Goal: Complete application form

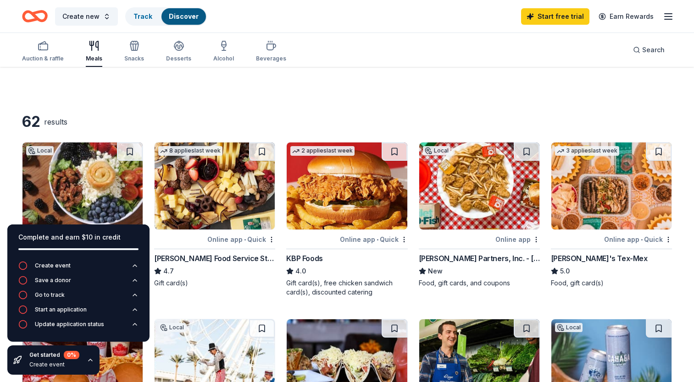
scroll to position [834, 0]
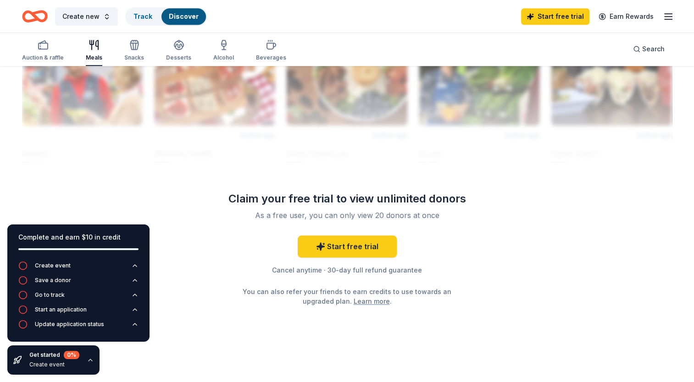
click at [431, 31] on div "Create new Track Discover Start free trial Earn Rewards" at bounding box center [347, 16] width 694 height 33
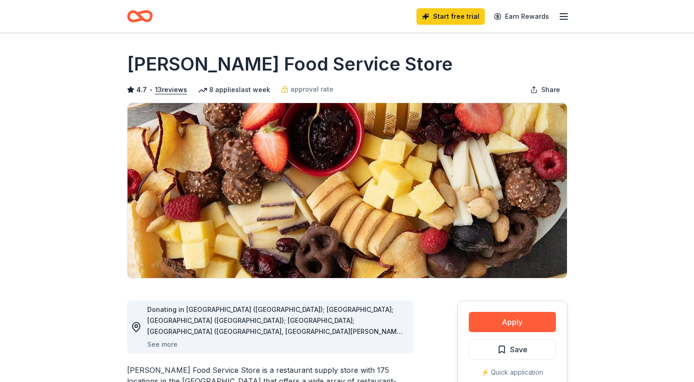
scroll to position [155, 0]
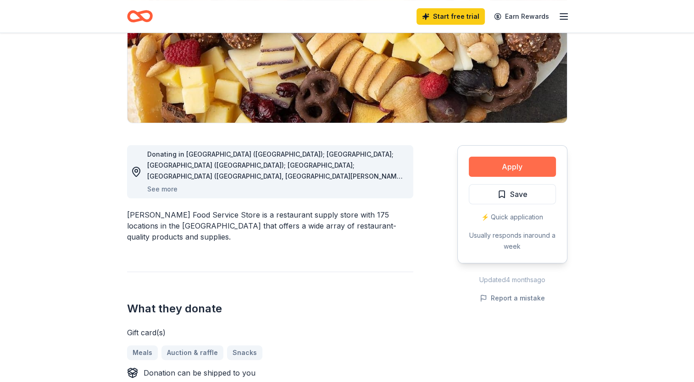
click at [486, 167] on button "Apply" at bounding box center [511, 167] width 87 height 20
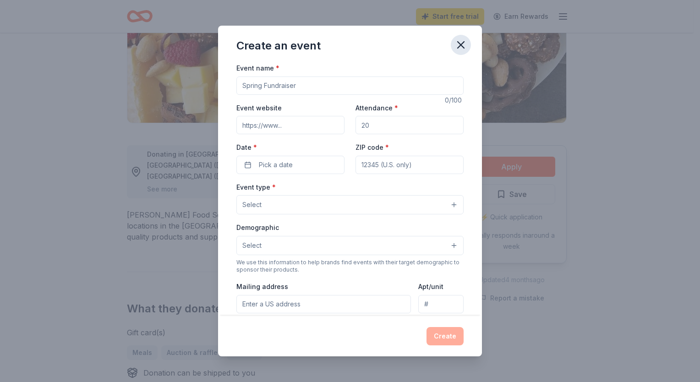
click at [458, 44] on icon "button" at bounding box center [461, 45] width 13 height 13
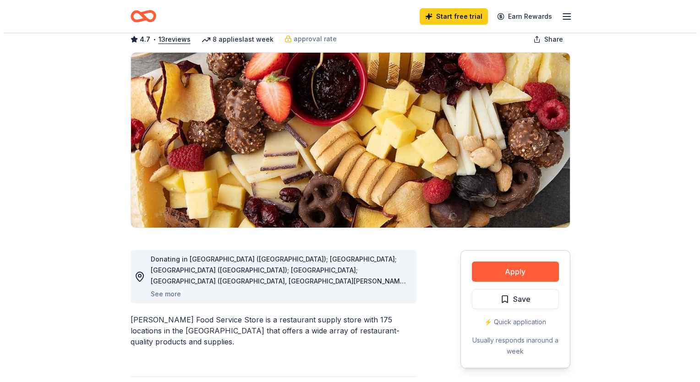
scroll to position [38, 0]
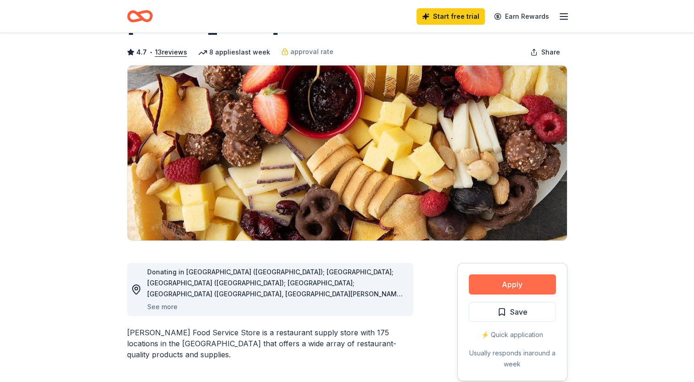
click at [546, 276] on button "Apply" at bounding box center [511, 285] width 87 height 20
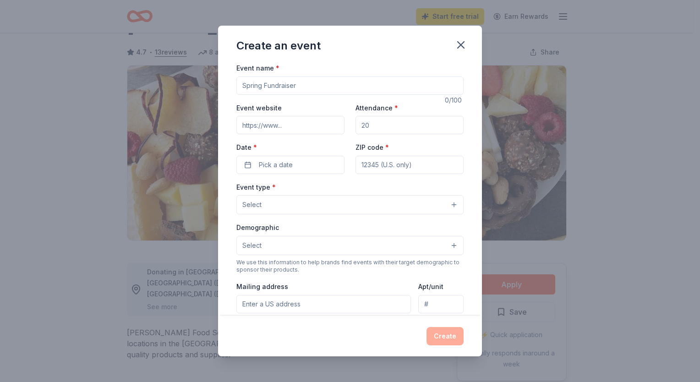
click at [452, 87] on input "Event name *" at bounding box center [350, 86] width 227 height 18
type input "Winter stock up"
click at [288, 132] on input "Event website" at bounding box center [291, 125] width 108 height 18
type input "www.hopehsv.com"
click at [364, 128] on input "Attendance *" at bounding box center [410, 125] width 108 height 18
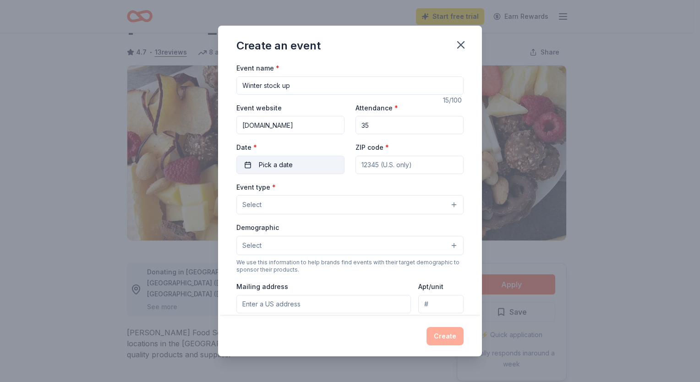
type input "35"
click at [303, 159] on button "Pick a date" at bounding box center [291, 165] width 108 height 18
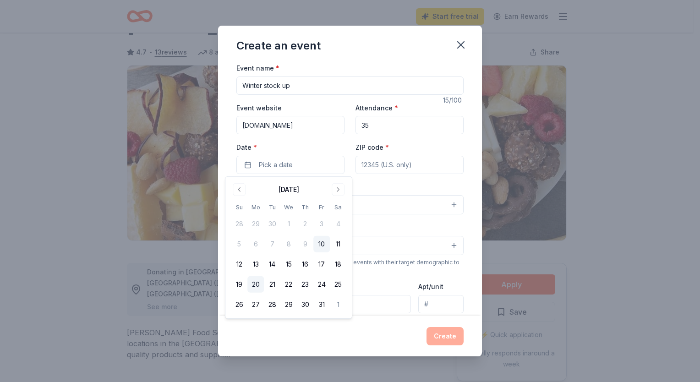
click at [255, 279] on button "20" at bounding box center [256, 284] width 17 height 17
click at [357, 170] on input "ZIP code *" at bounding box center [410, 165] width 108 height 18
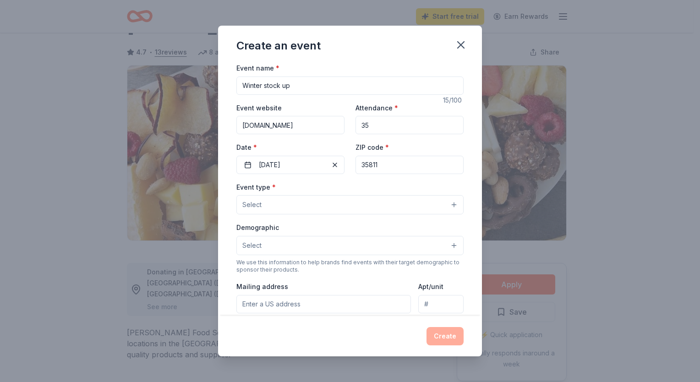
type input "35811"
click at [313, 201] on button "Select" at bounding box center [350, 204] width 227 height 19
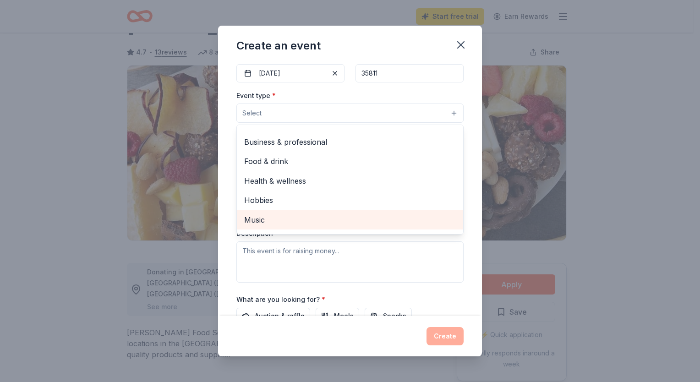
scroll to position [0, 0]
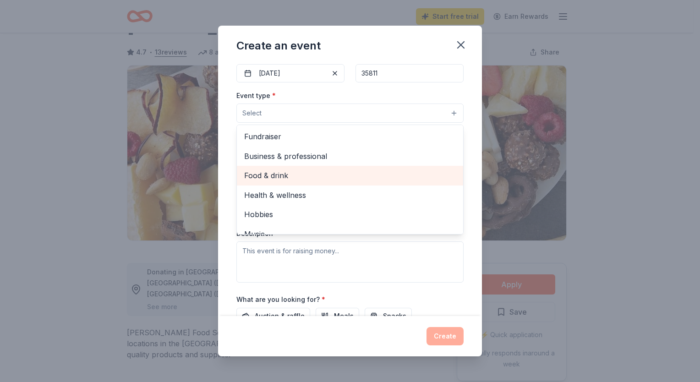
click at [311, 175] on span "Food & drink" at bounding box center [350, 176] width 212 height 12
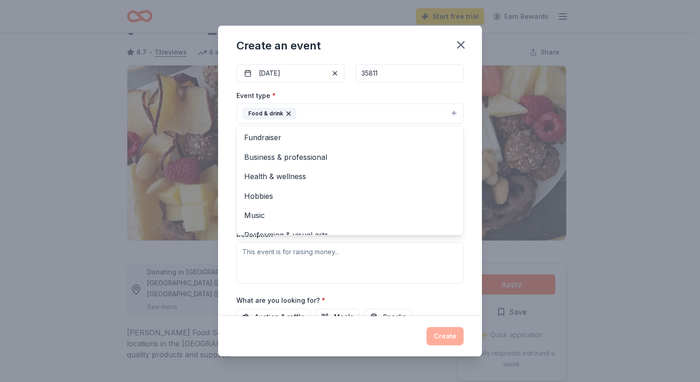
click at [391, 241] on div "Event type * Food & drink Fundraiser Business & professional Health & wellness …" at bounding box center [350, 187] width 227 height 194
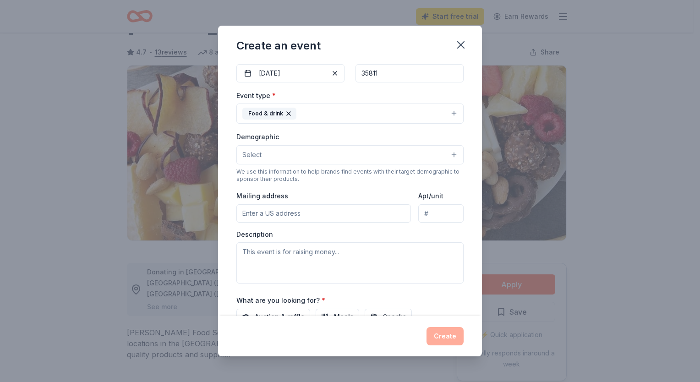
click at [317, 166] on div "Demographic Select We use this information to help brands find events with thei…" at bounding box center [350, 157] width 227 height 52
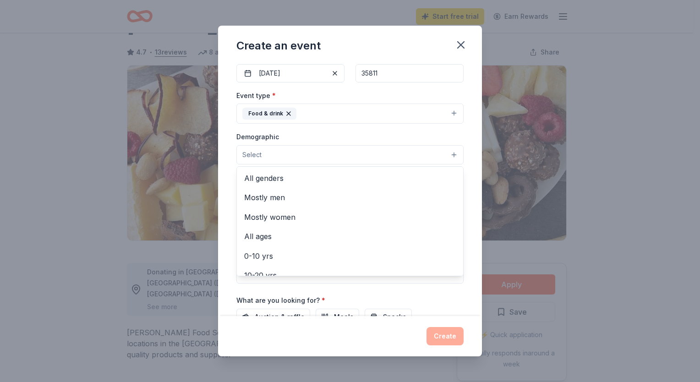
click at [317, 164] on button "Select" at bounding box center [350, 154] width 227 height 19
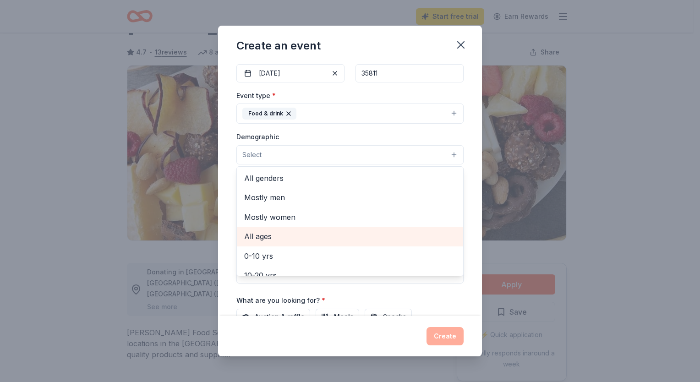
click at [266, 232] on span "All ages" at bounding box center [350, 237] width 212 height 12
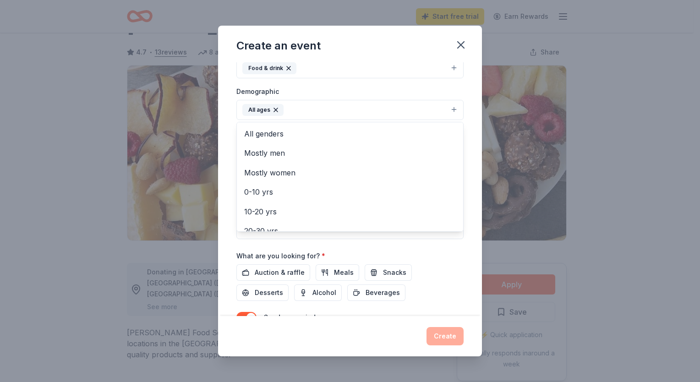
scroll to position [138, 0]
click at [424, 241] on div "Event name * Winter stock up 15 /100 Event website www.hopehsv.com Attendance *…" at bounding box center [350, 137] width 227 height 425
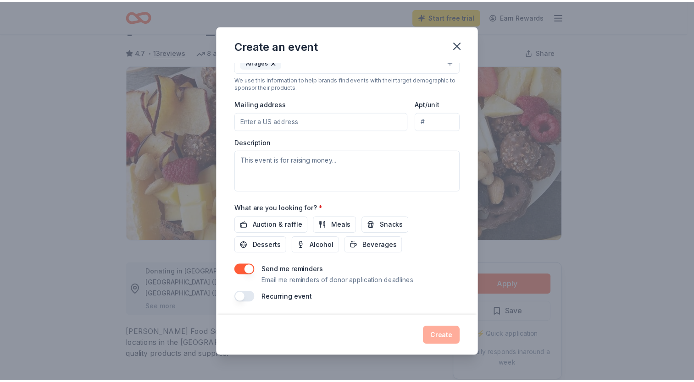
scroll to position [185, 0]
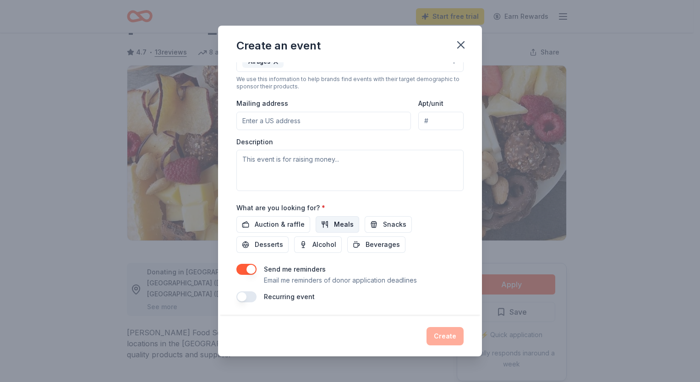
click at [339, 224] on span "Meals" at bounding box center [344, 224] width 20 height 11
click at [435, 333] on button "Create" at bounding box center [445, 336] width 37 height 18
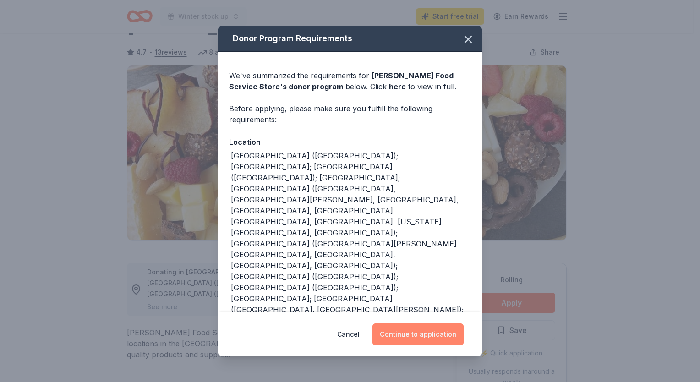
click at [405, 326] on button "Continue to application" at bounding box center [418, 335] width 91 height 22
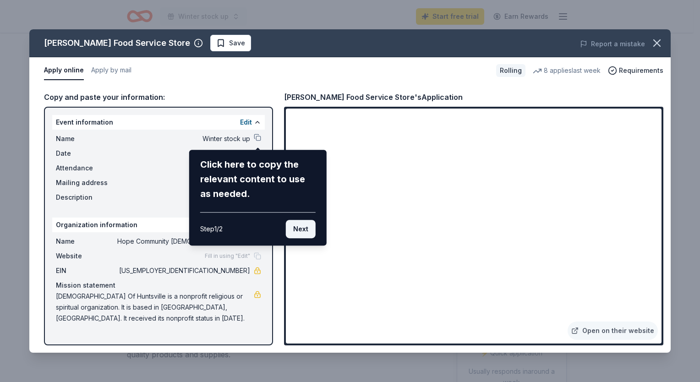
click at [298, 231] on button "Next" at bounding box center [301, 229] width 30 height 18
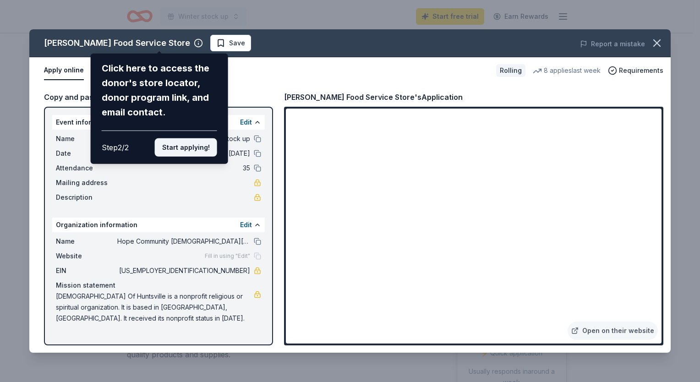
click at [202, 150] on button "Start applying!" at bounding box center [186, 147] width 62 height 18
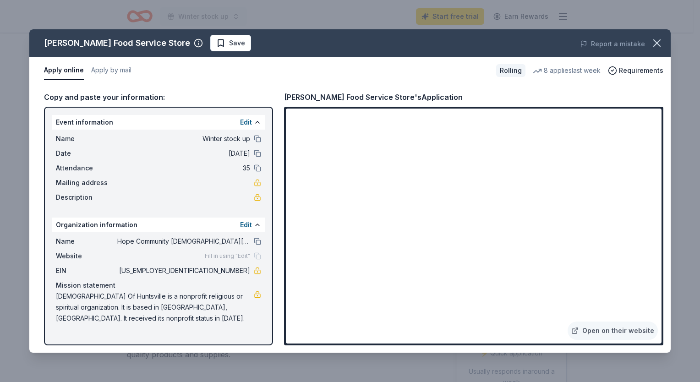
click at [202, 193] on div "Description" at bounding box center [158, 197] width 205 height 11
click at [99, 181] on span "Mailing address" at bounding box center [86, 182] width 61 height 11
click at [216, 43] on span "Save" at bounding box center [230, 43] width 29 height 11
click at [656, 41] on icon "button" at bounding box center [657, 43] width 13 height 13
